Goal: Information Seeking & Learning: Learn about a topic

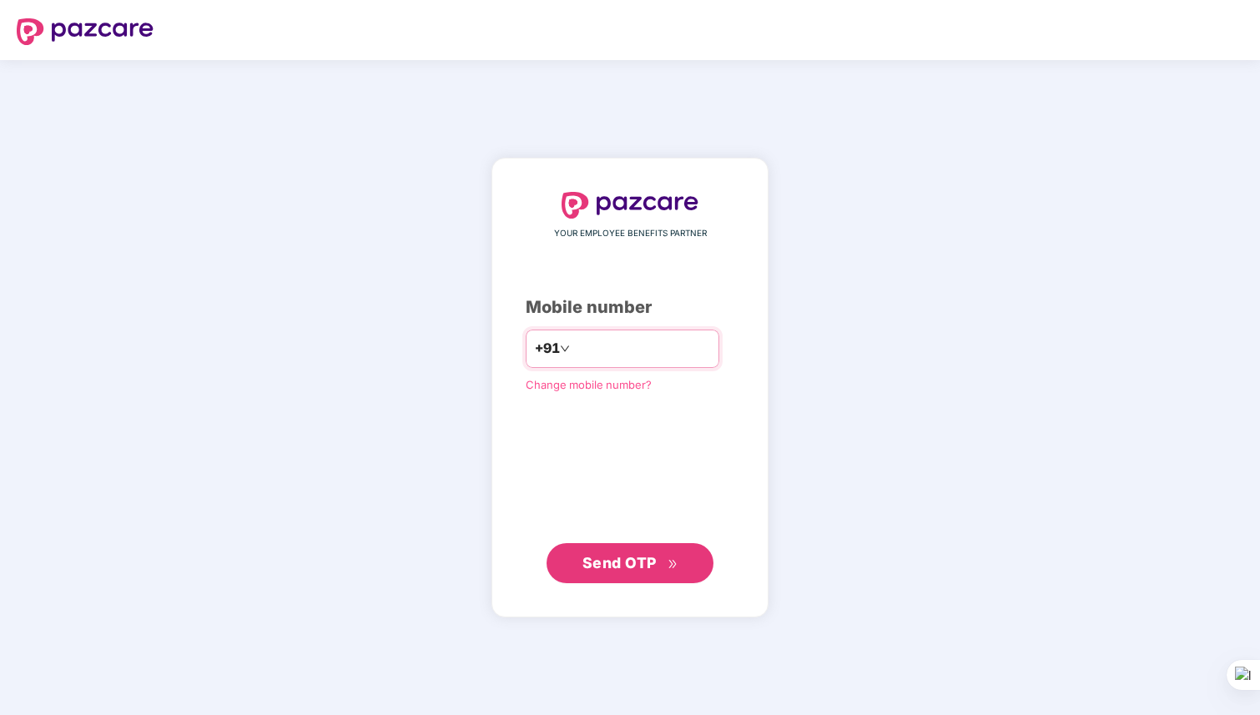
click at [610, 350] on input "number" at bounding box center [641, 348] width 137 height 27
type input "**********"
click at [636, 558] on span "Send OTP" at bounding box center [619, 563] width 74 height 18
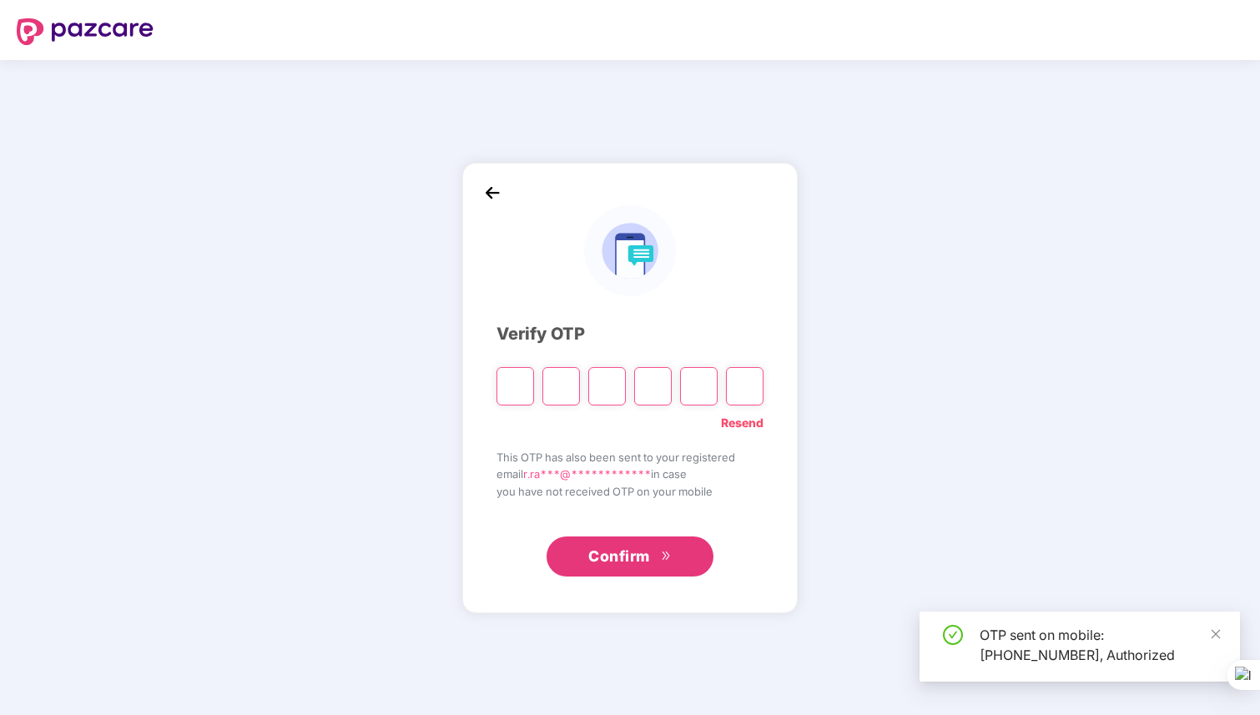
click at [521, 391] on input "Please enter verification code. Digit 1" at bounding box center [515, 386] width 38 height 38
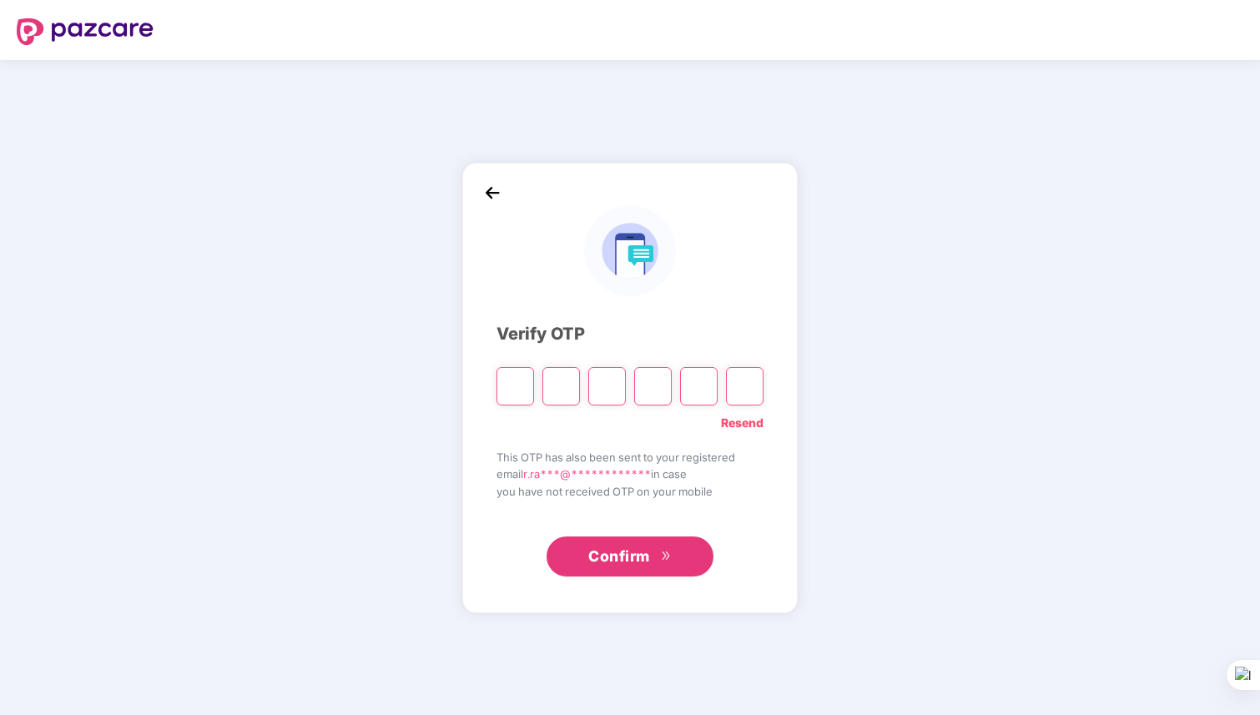
paste input "*"
type input "*"
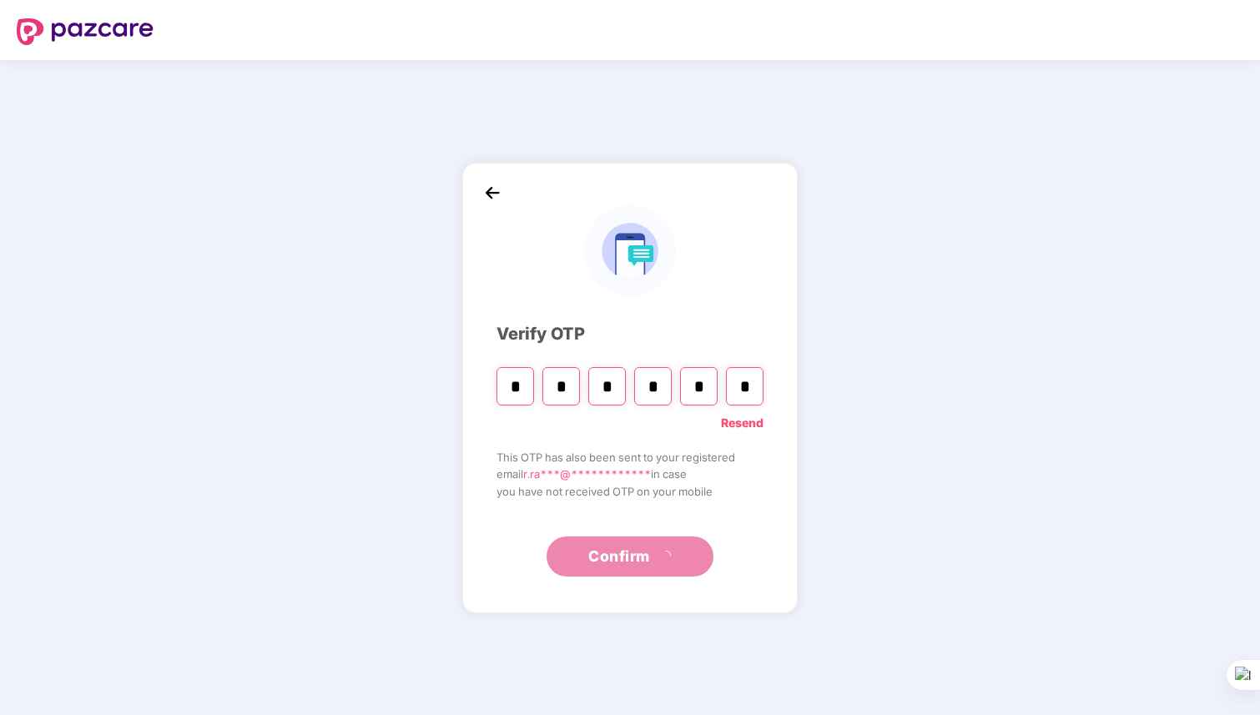
type input "*"
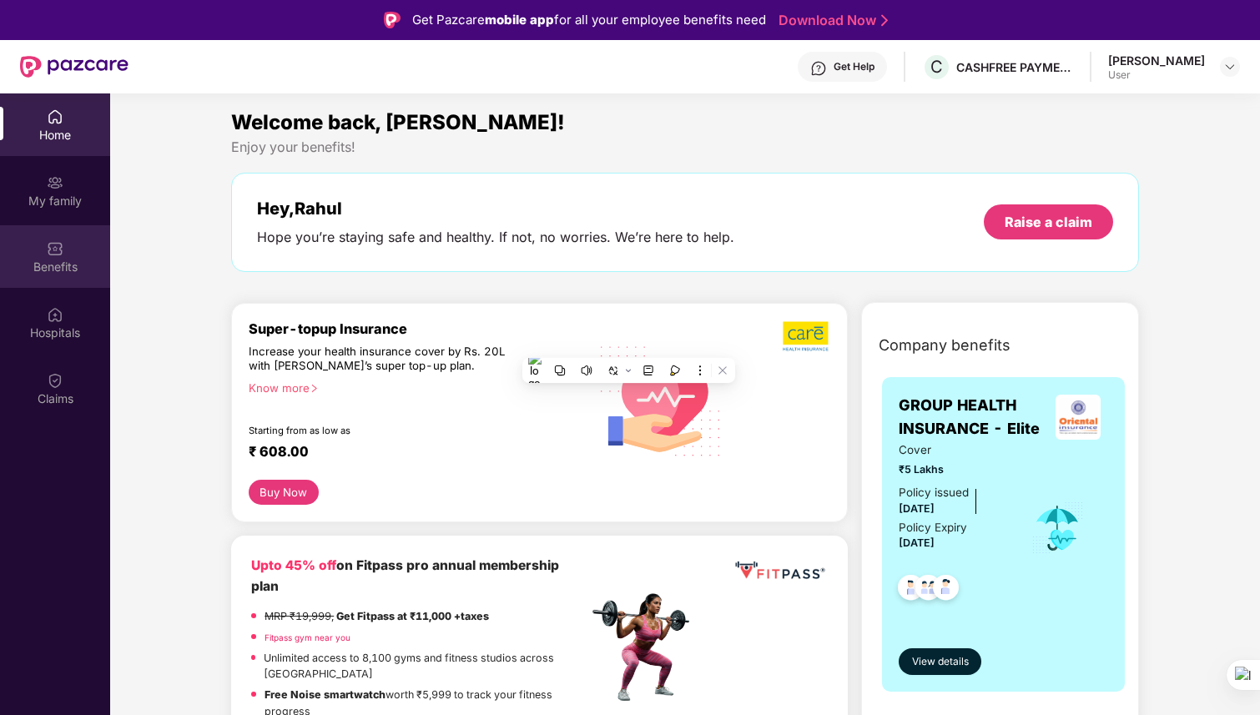
click at [65, 264] on div "Benefits" at bounding box center [55, 267] width 110 height 17
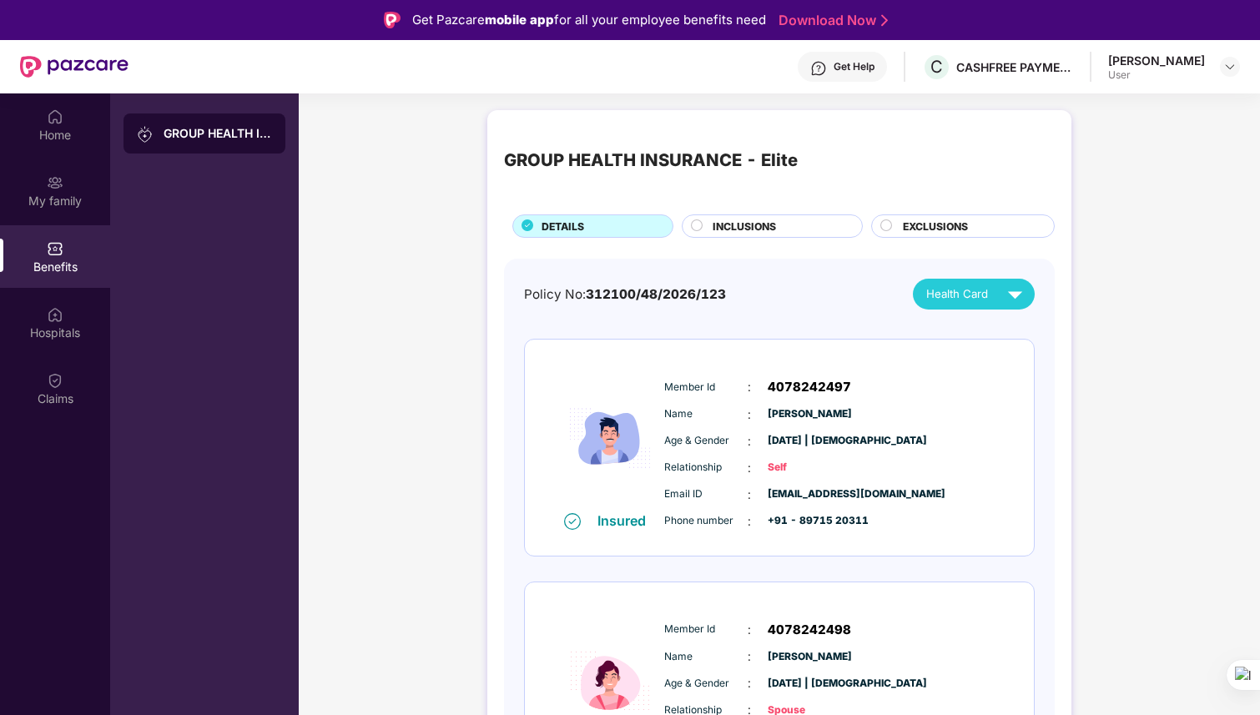
click at [203, 143] on div "GROUP HEALTH INSURANCE - Elite" at bounding box center [204, 133] width 162 height 40
click at [747, 225] on span "INCLUSIONS" at bounding box center [743, 227] width 63 height 16
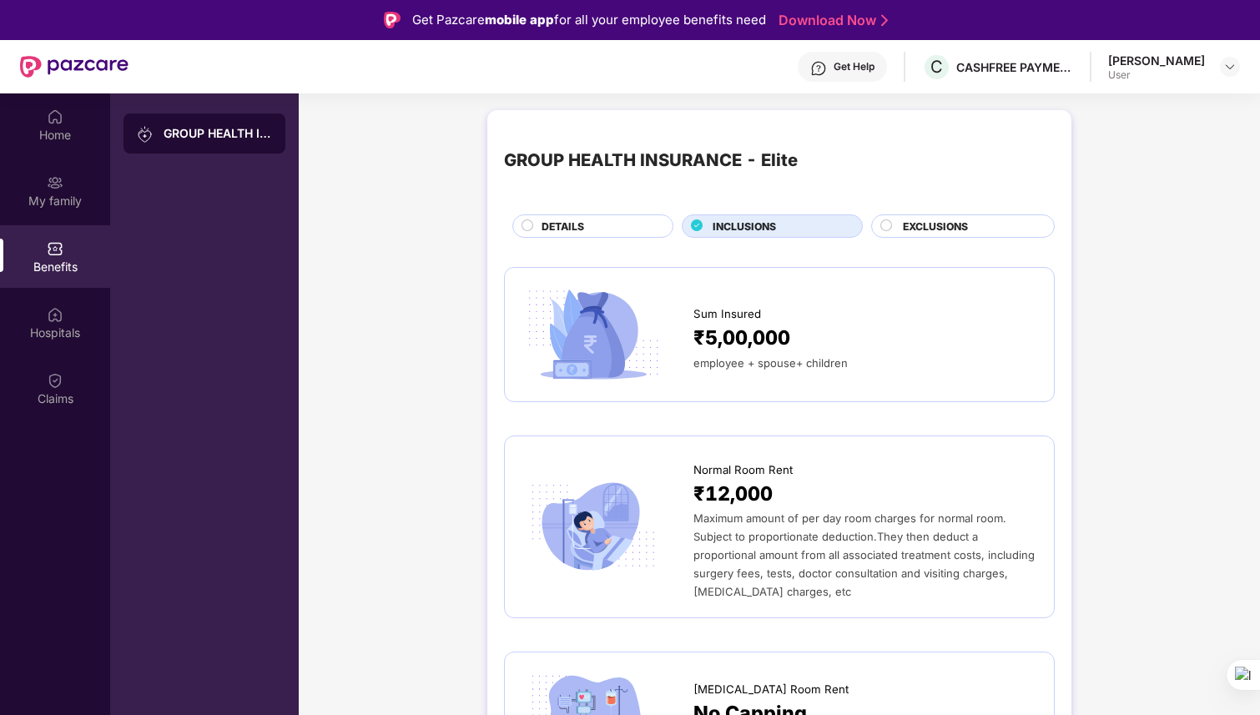
click at [925, 226] on span "EXCLUSIONS" at bounding box center [935, 227] width 65 height 16
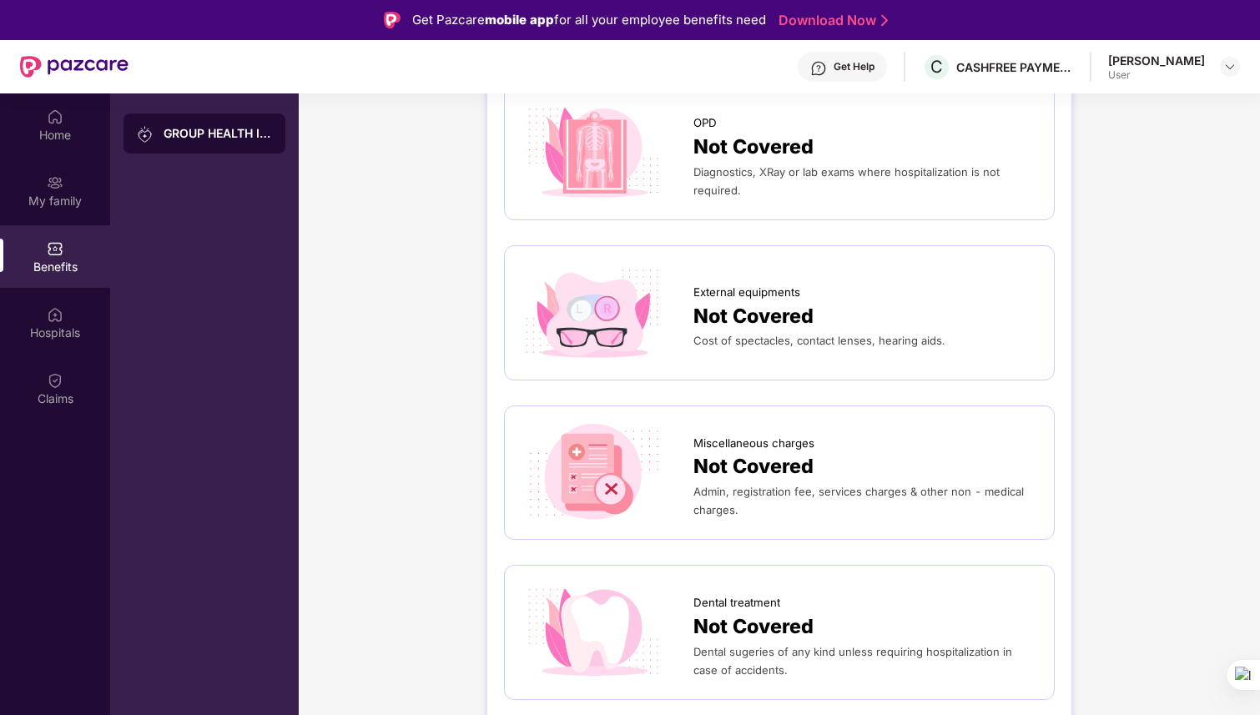
scroll to position [70, 0]
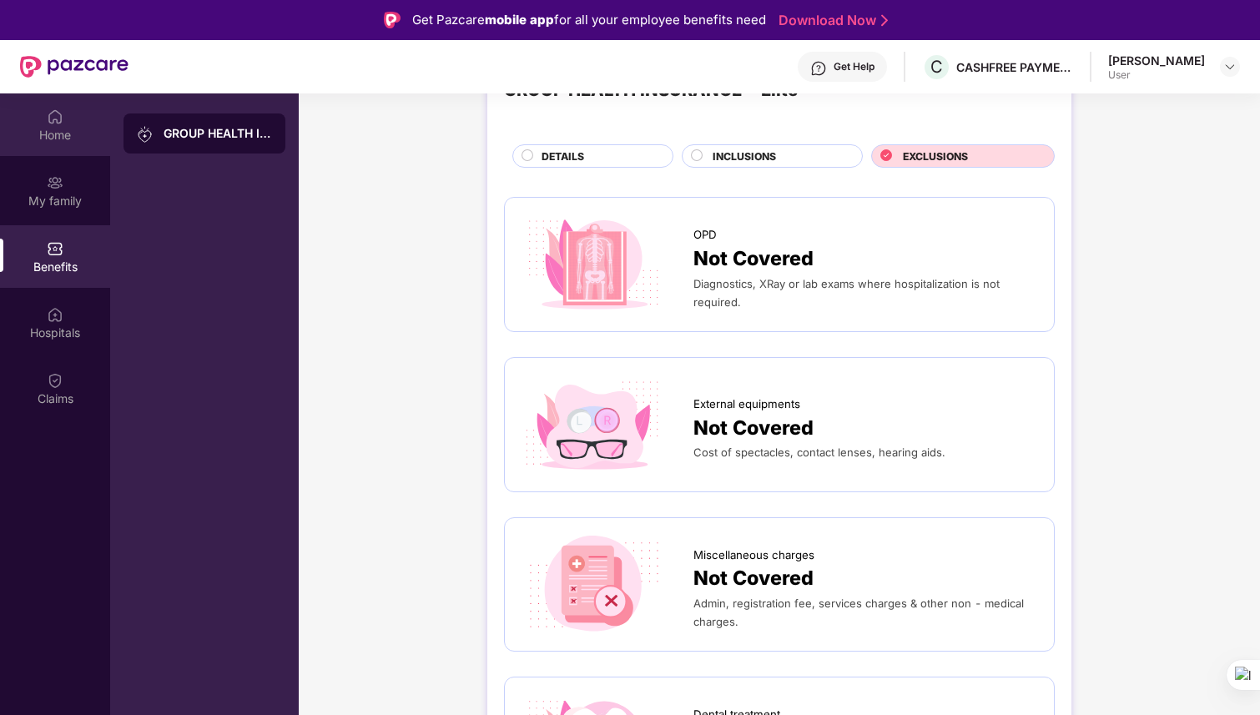
click at [61, 144] on div "Home" at bounding box center [55, 124] width 110 height 63
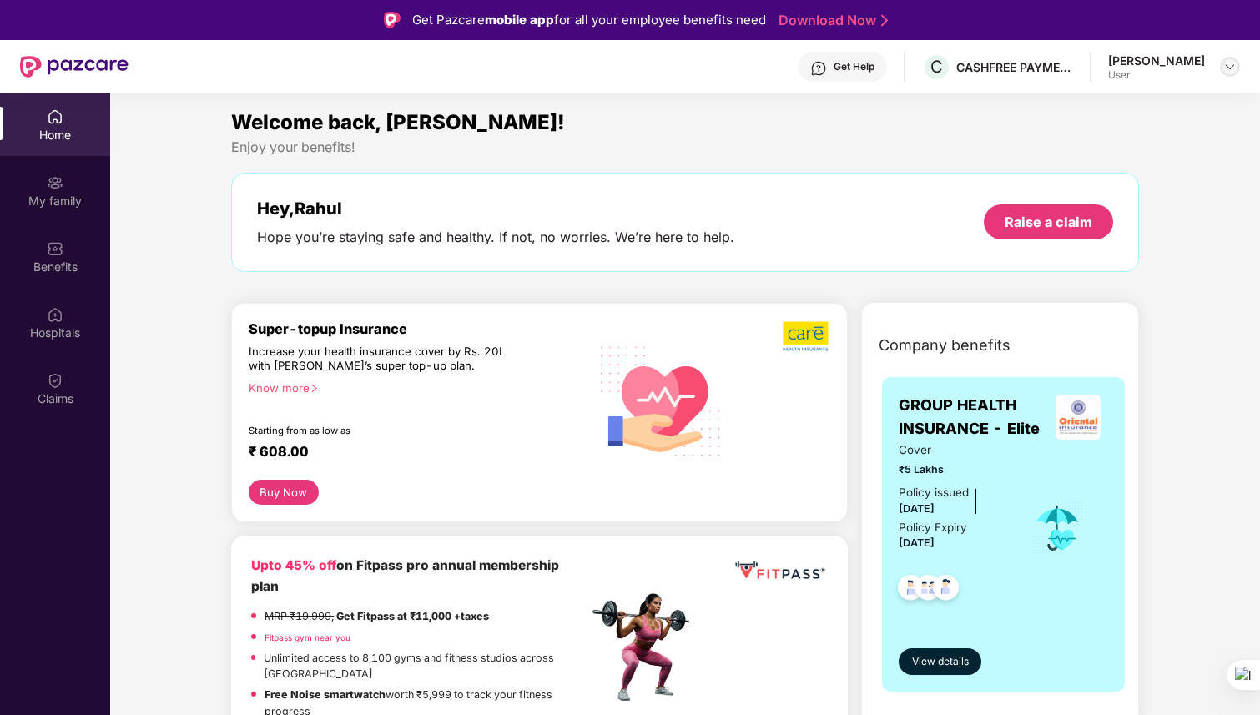
click at [1232, 69] on img at bounding box center [1229, 66] width 13 height 13
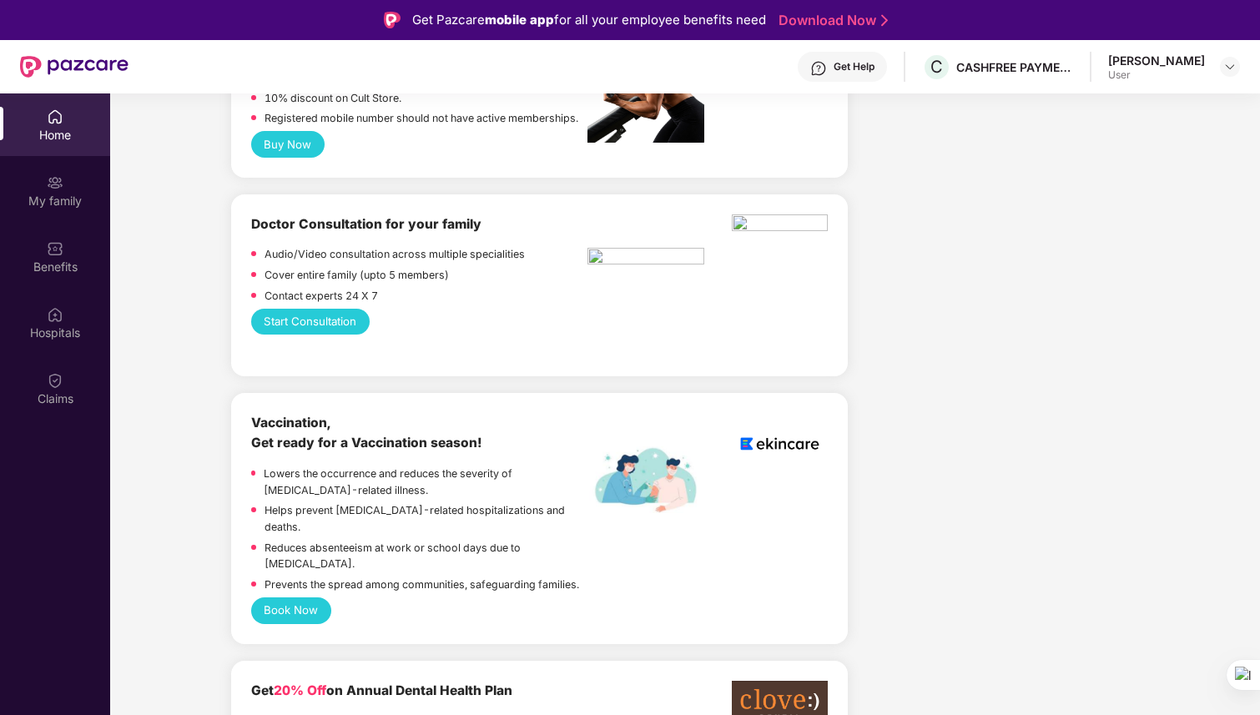
scroll to position [1075, 0]
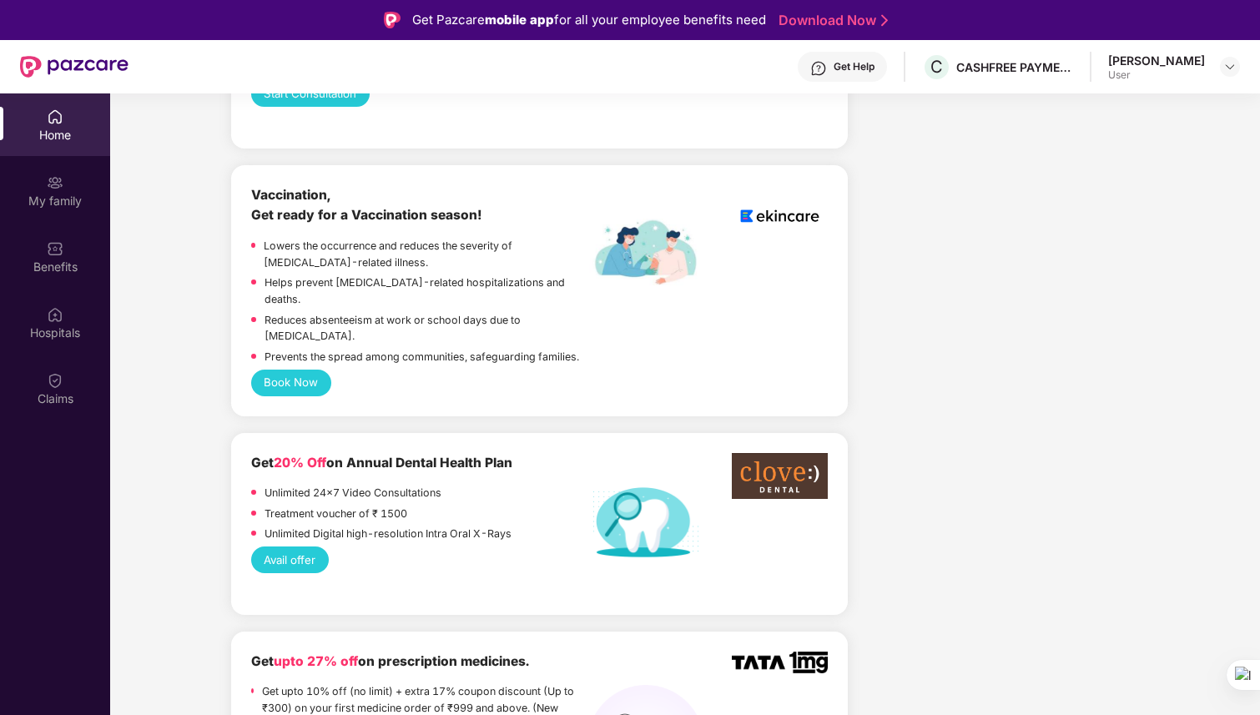
click at [437, 238] on p "Lowers the occurrence and reduces the severity of [MEDICAL_DATA]-related illnes…" at bounding box center [426, 254] width 324 height 33
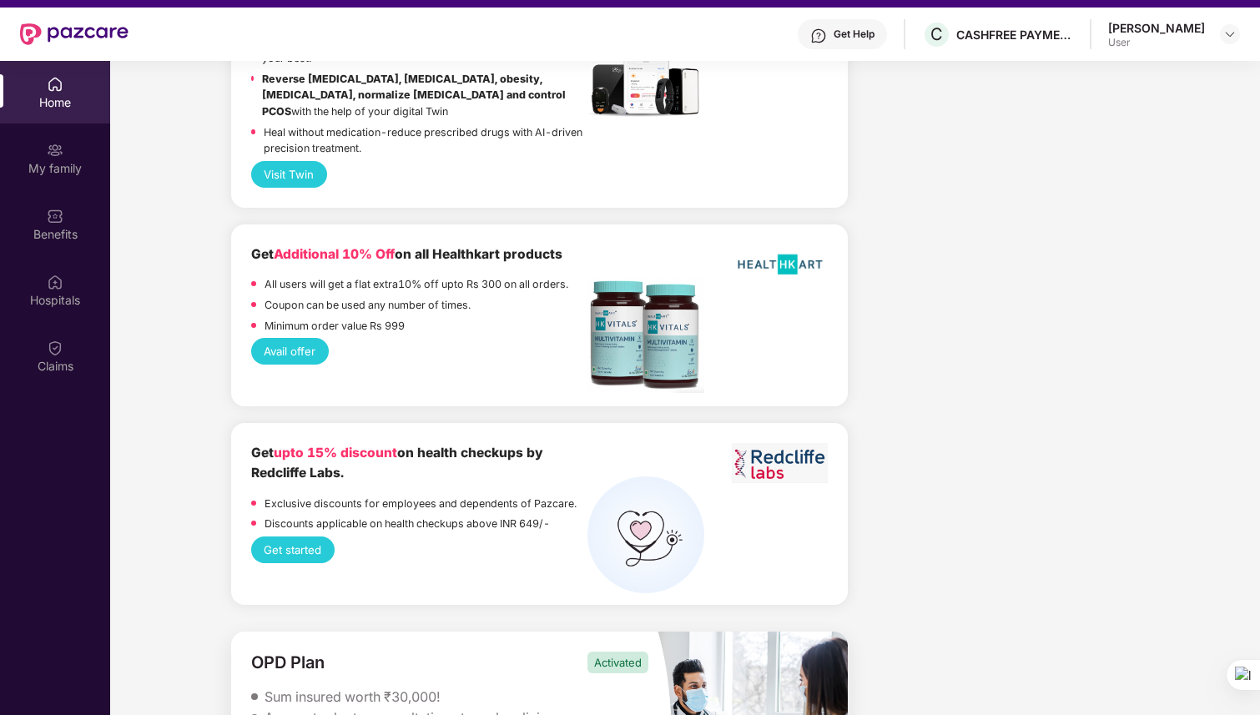
scroll to position [93, 0]
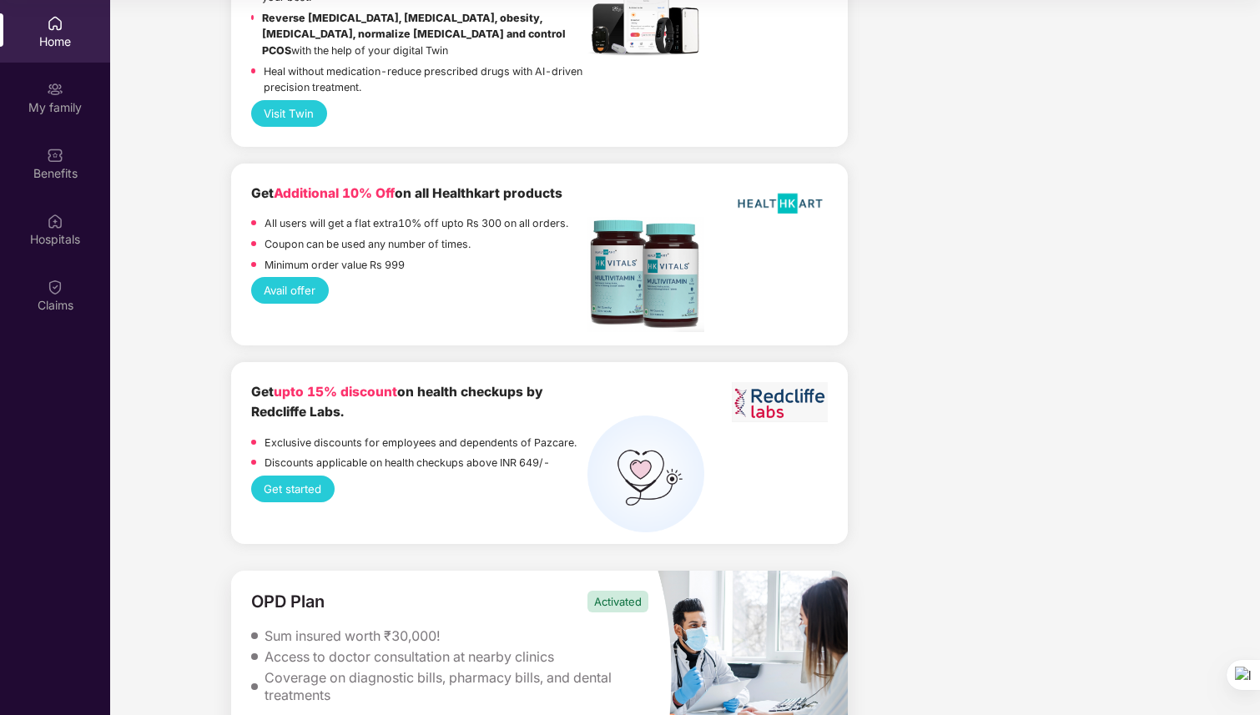
click at [335, 669] on div "Coverage on diagnostic bills, pharmacy bills, and dental treatments" at bounding box center [456, 686] width 385 height 35
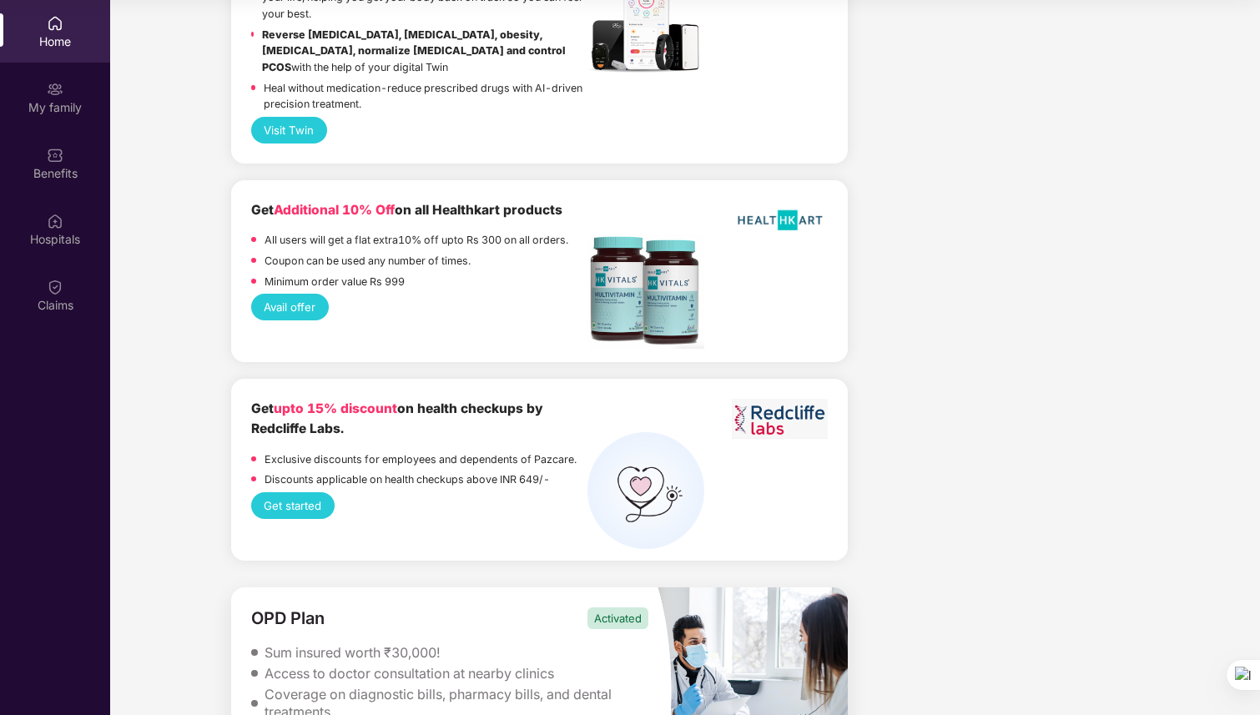
scroll to position [3932, 0]
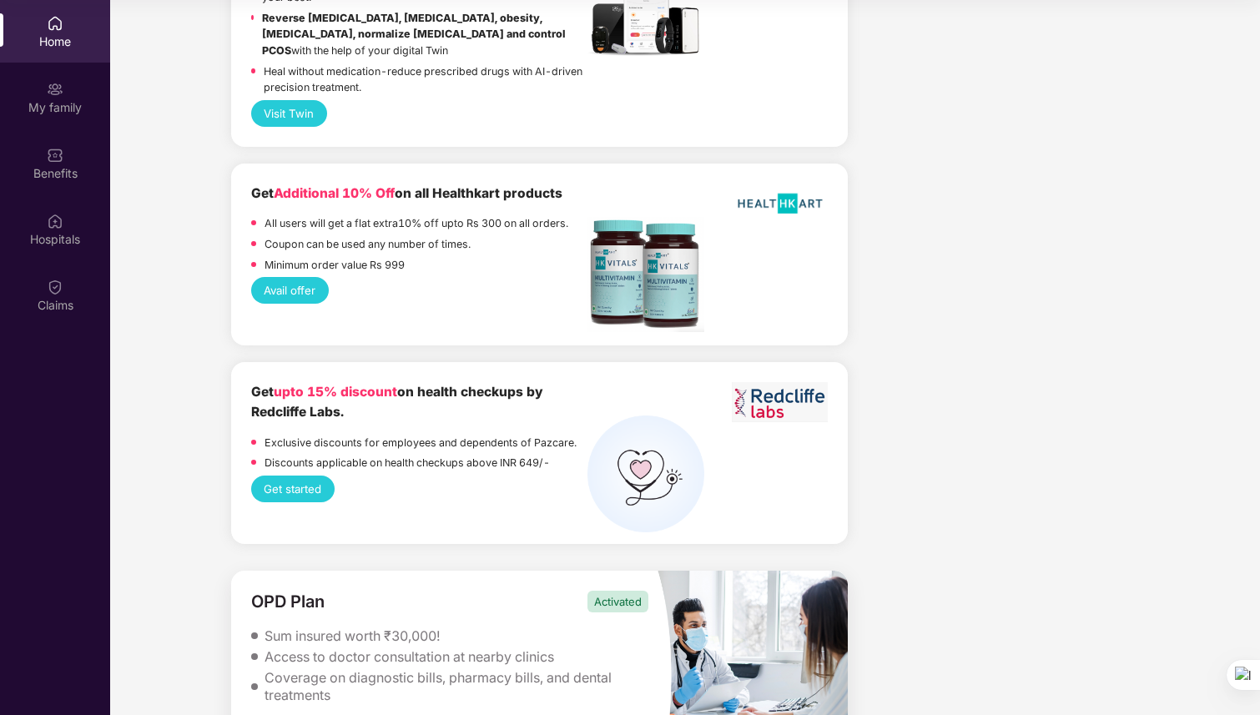
click at [423, 648] on div "Access to doctor consultation at nearby clinics" at bounding box center [408, 657] width 289 height 18
